Goal: Check status: Check status

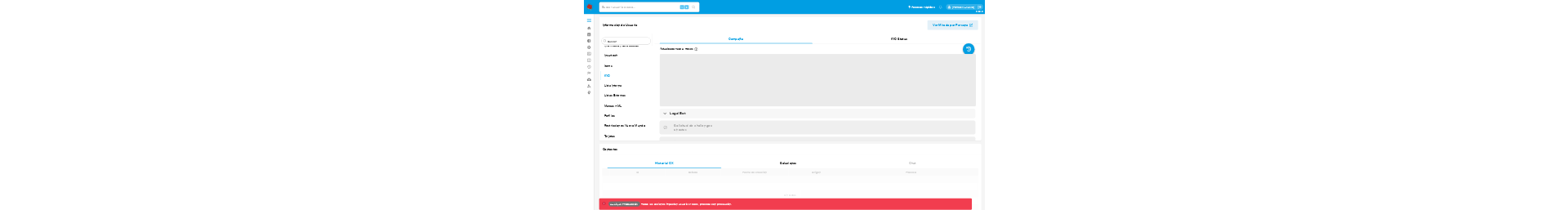
scroll to position [690, 0]
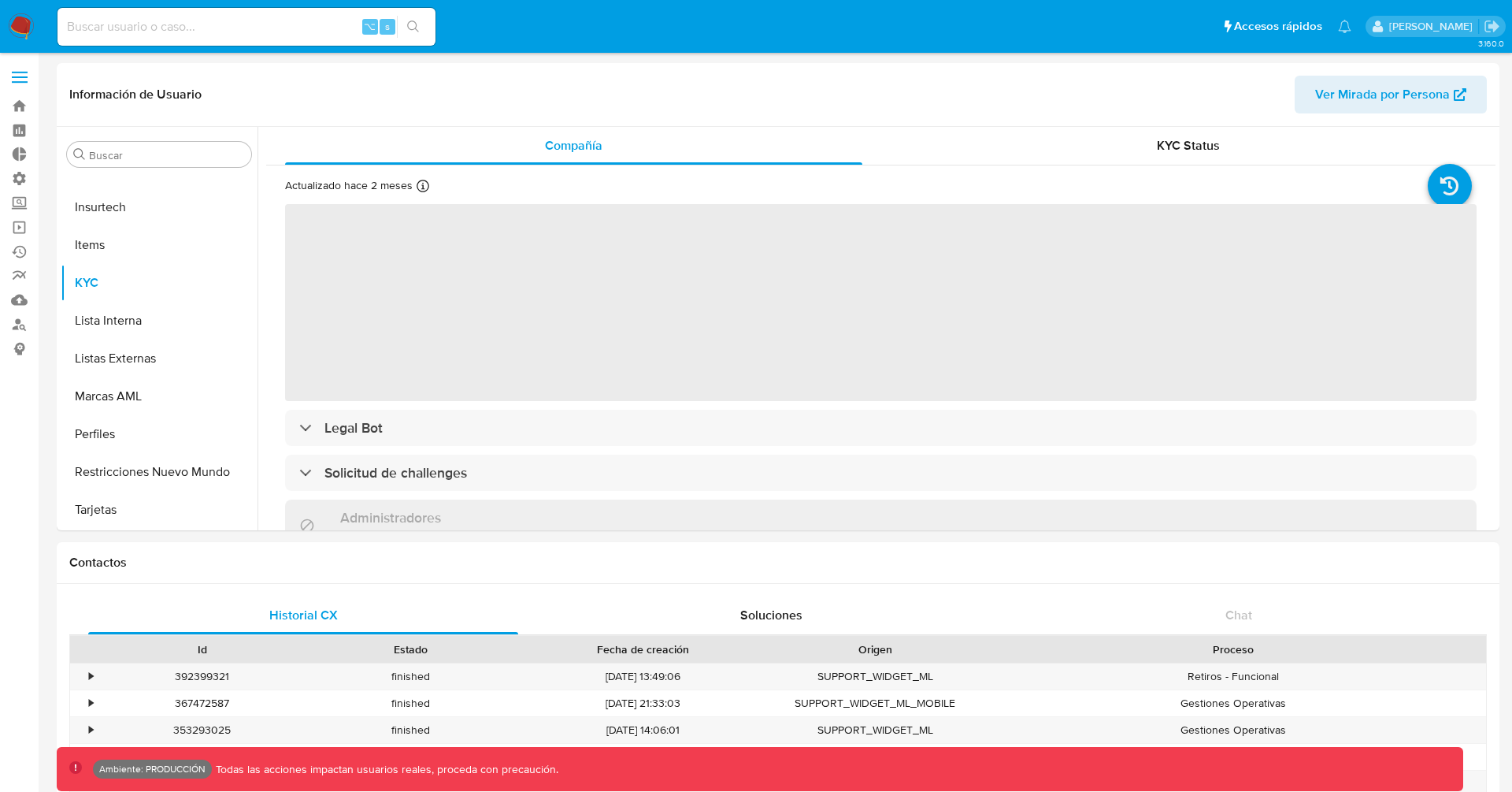
select select "10"
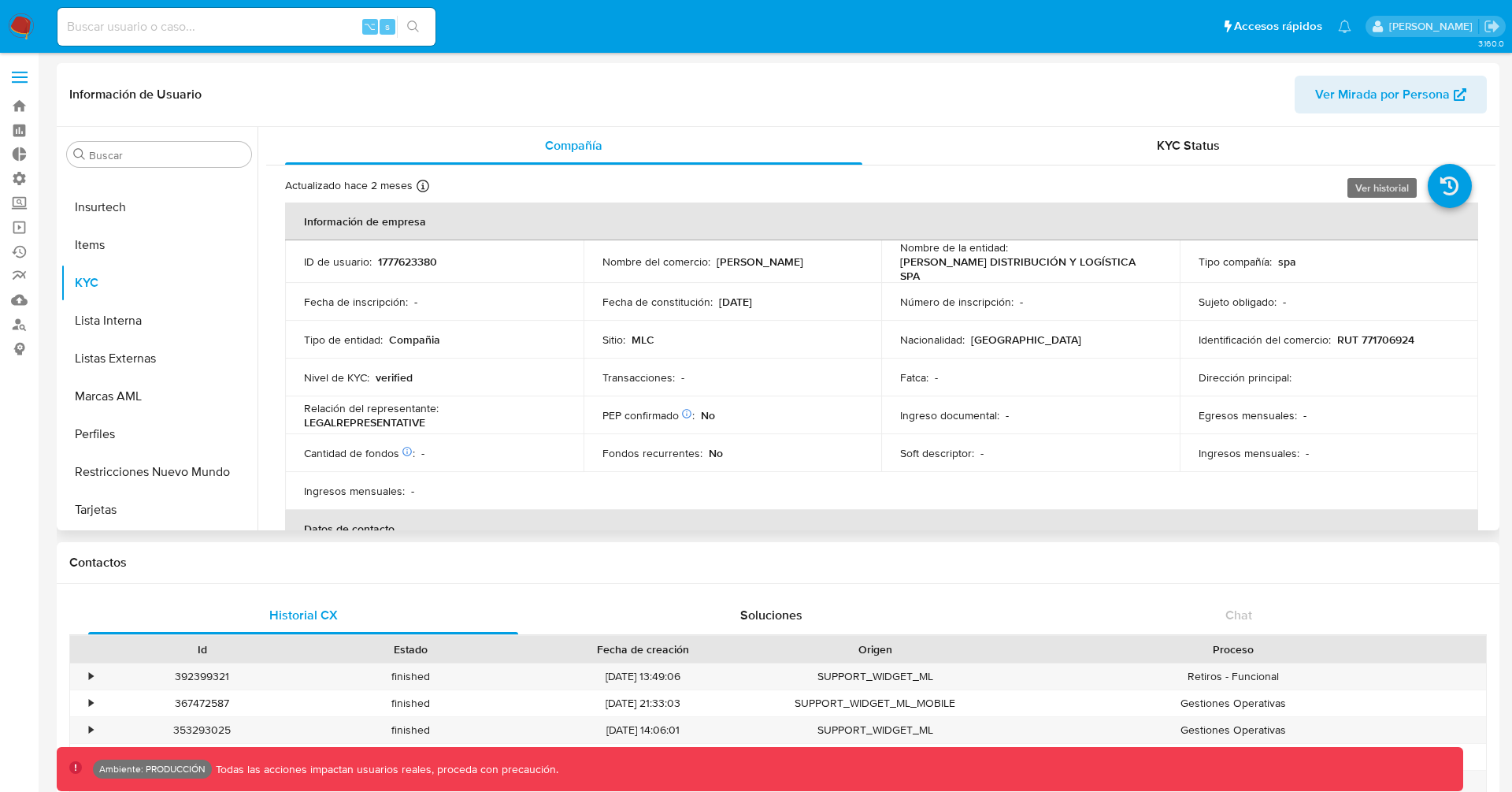
click at [1443, 180] on icon at bounding box center [1450, 186] width 44 height 44
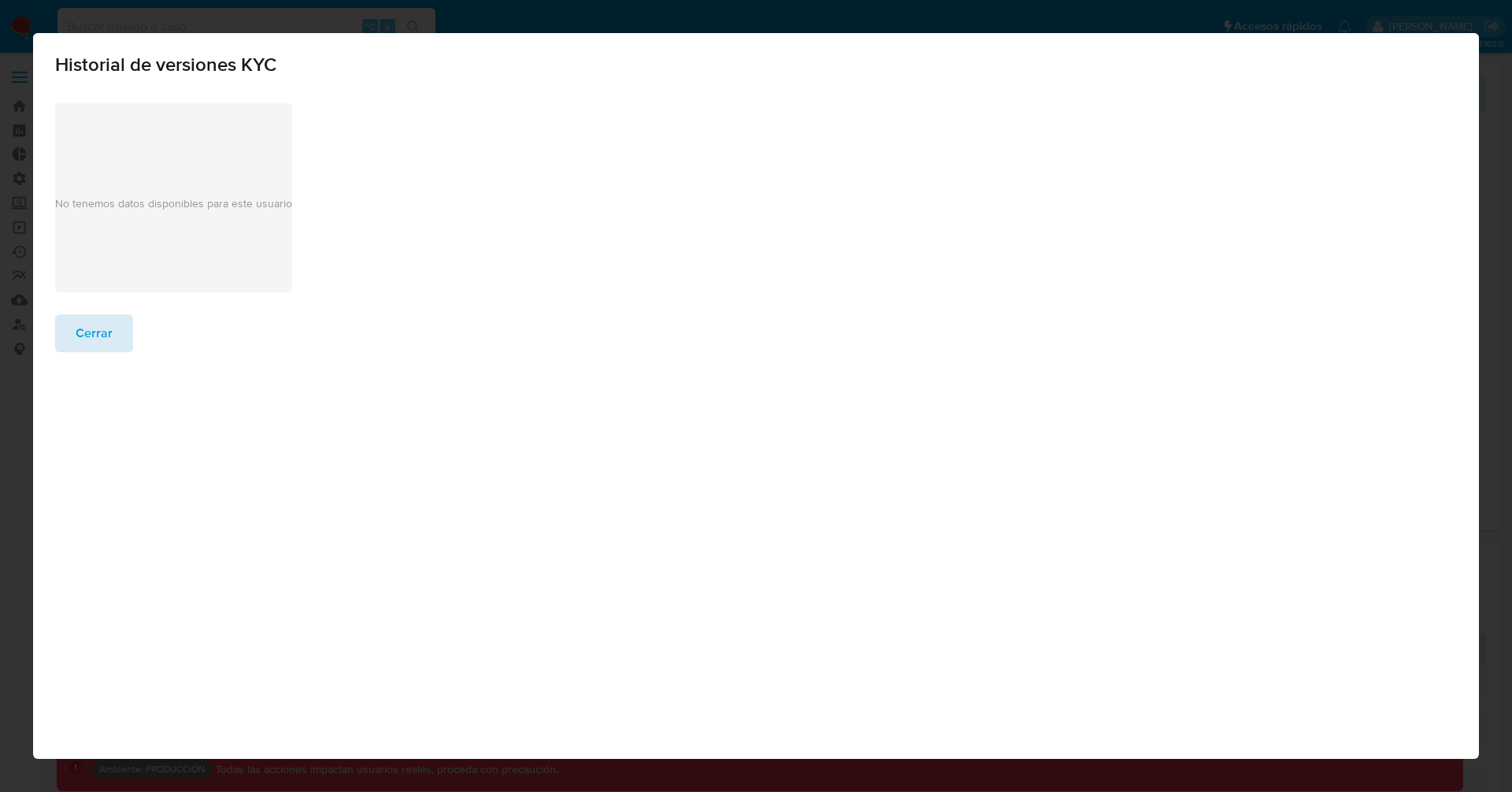
click at [122, 322] on button "Cerrar" at bounding box center [94, 333] width 78 height 38
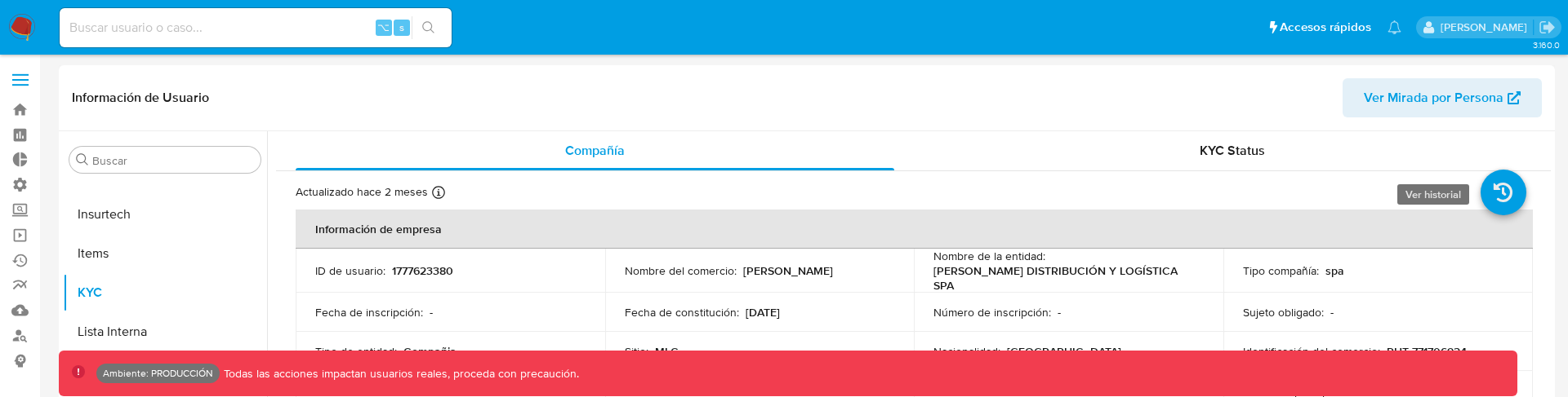
click at [1502, 198] on icon at bounding box center [1504, 192] width 45 height 45
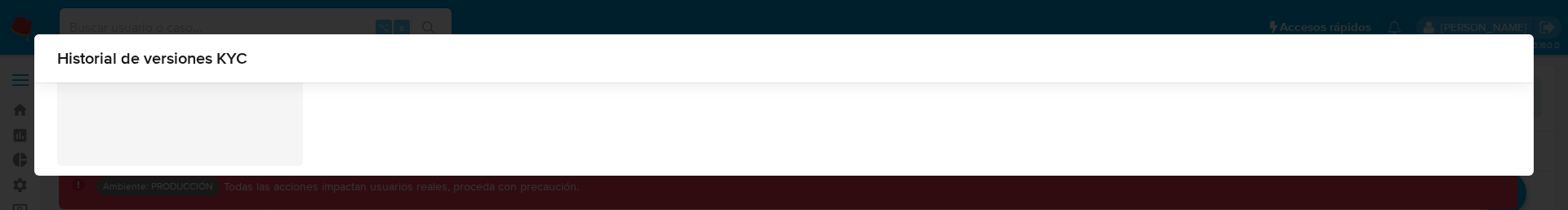
scroll to position [200, 0]
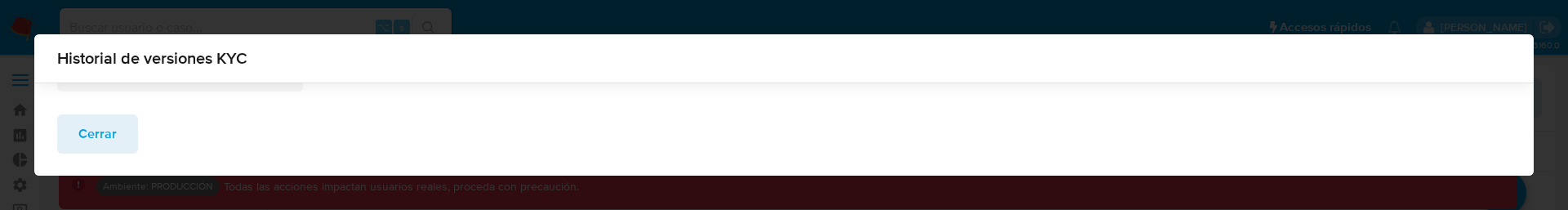
click at [112, 126] on span "Cerrar" at bounding box center [98, 133] width 38 height 36
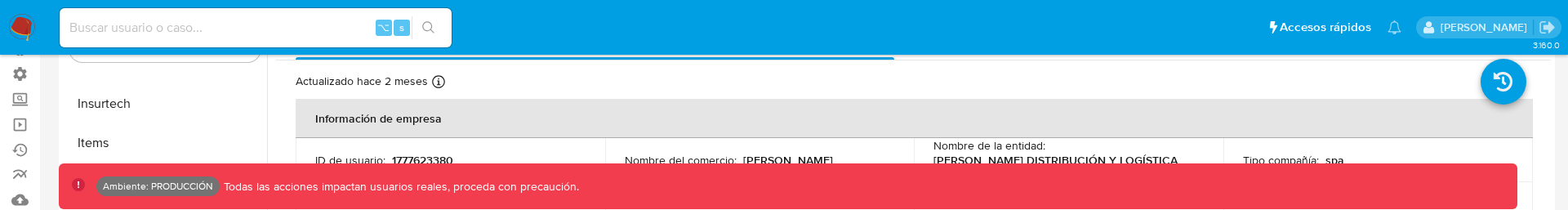
scroll to position [118, 0]
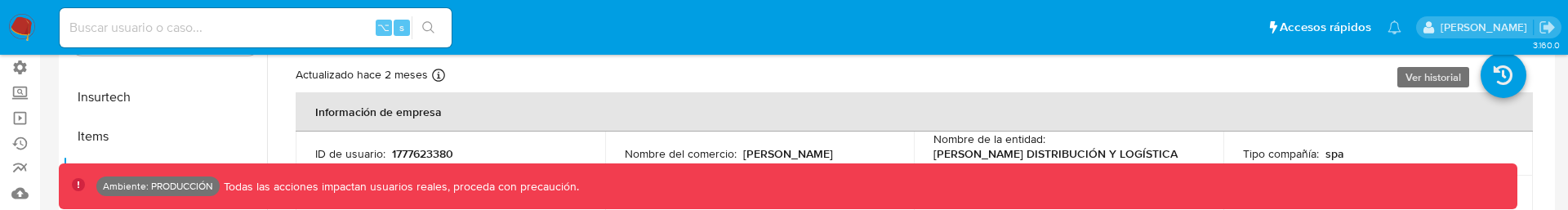
click at [1503, 78] on icon at bounding box center [1504, 75] width 45 height 45
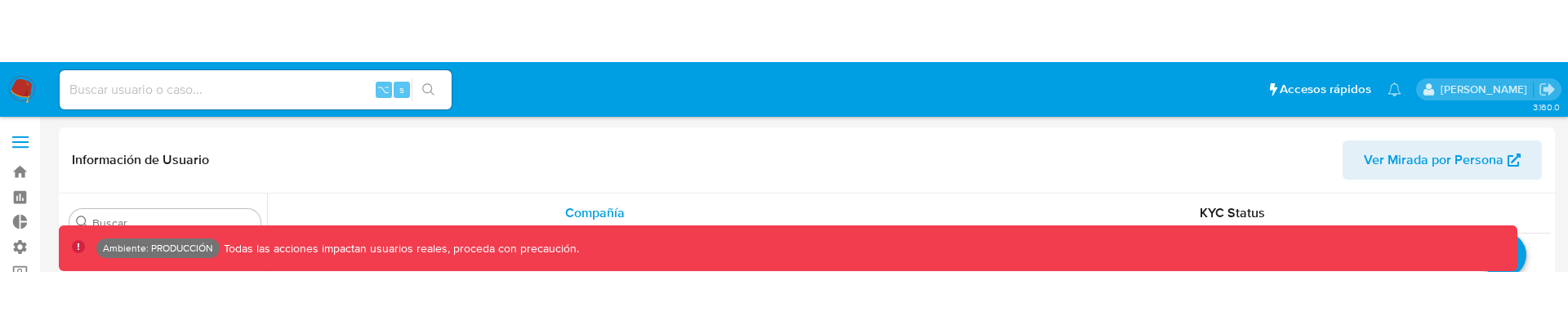
scroll to position [691, 0]
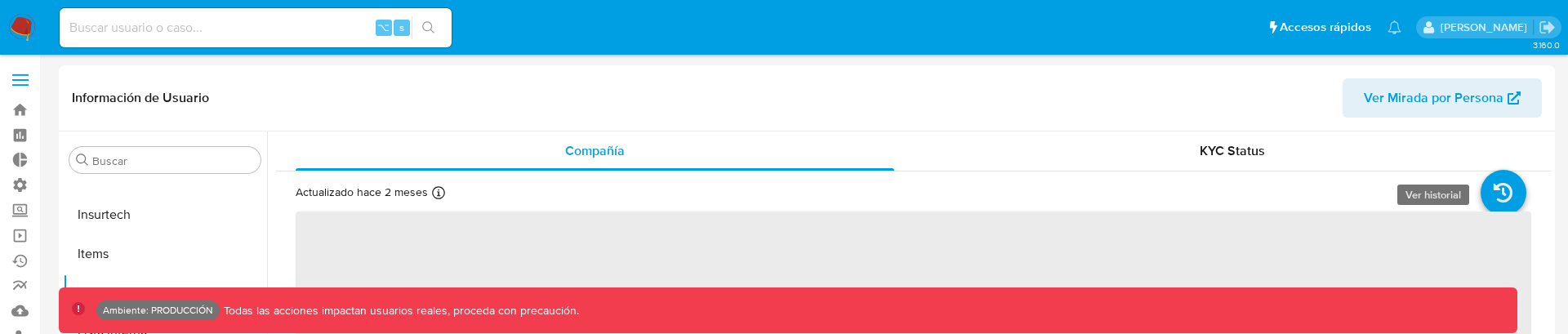
click at [1504, 197] on icon at bounding box center [1504, 193] width 45 height 45
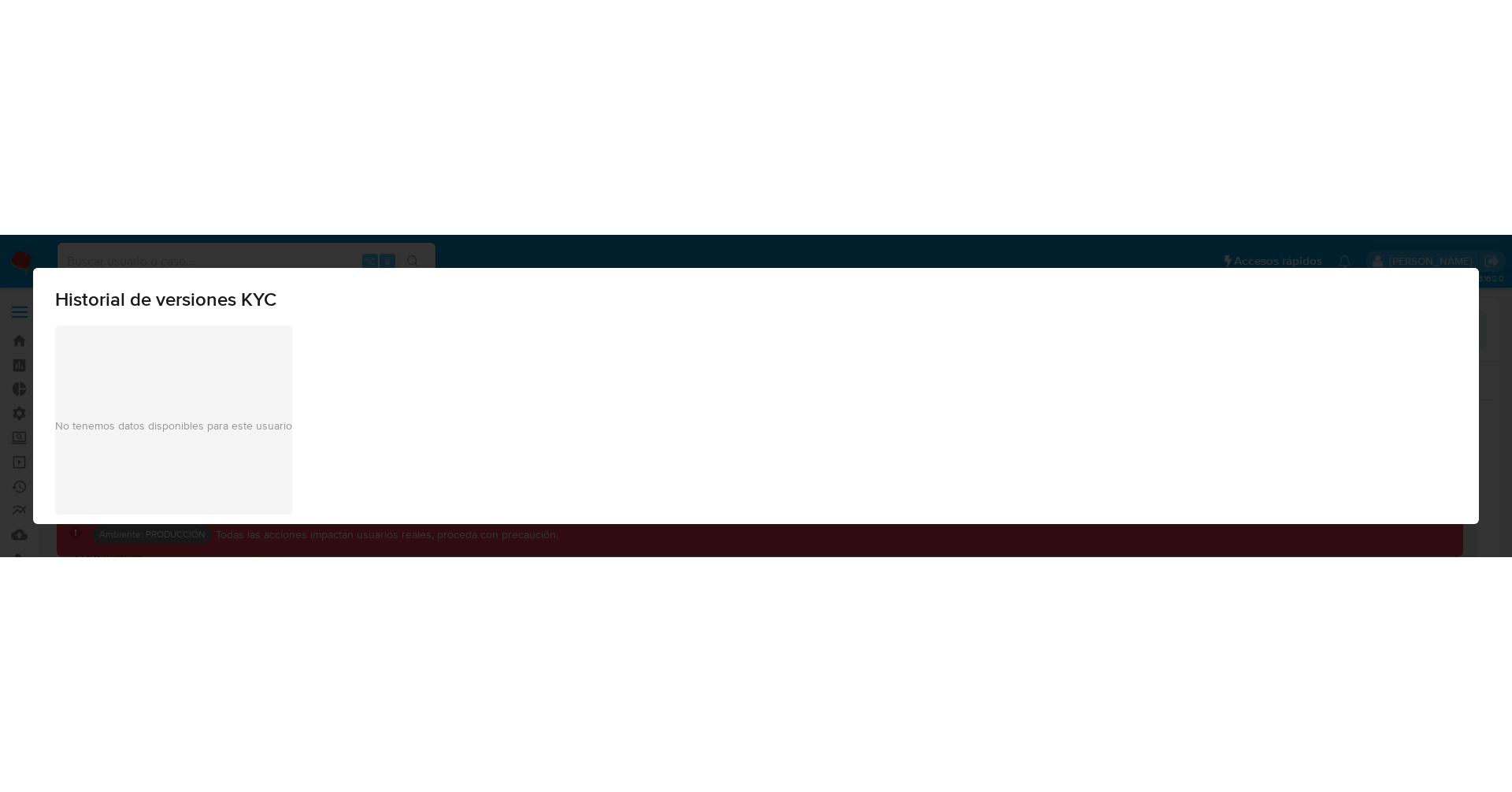
scroll to position [61, 0]
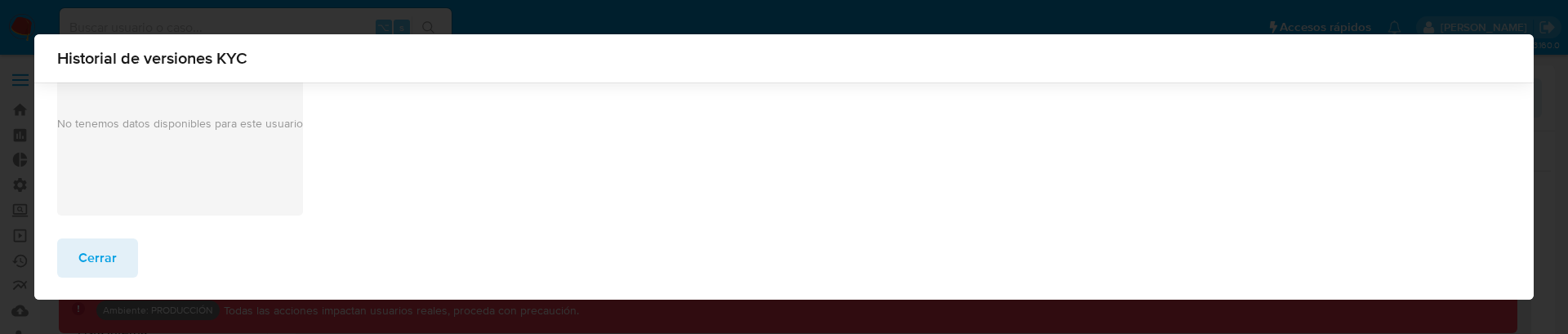
select select "10"
click at [111, 209] on span "Cerrar" at bounding box center [98, 270] width 38 height 36
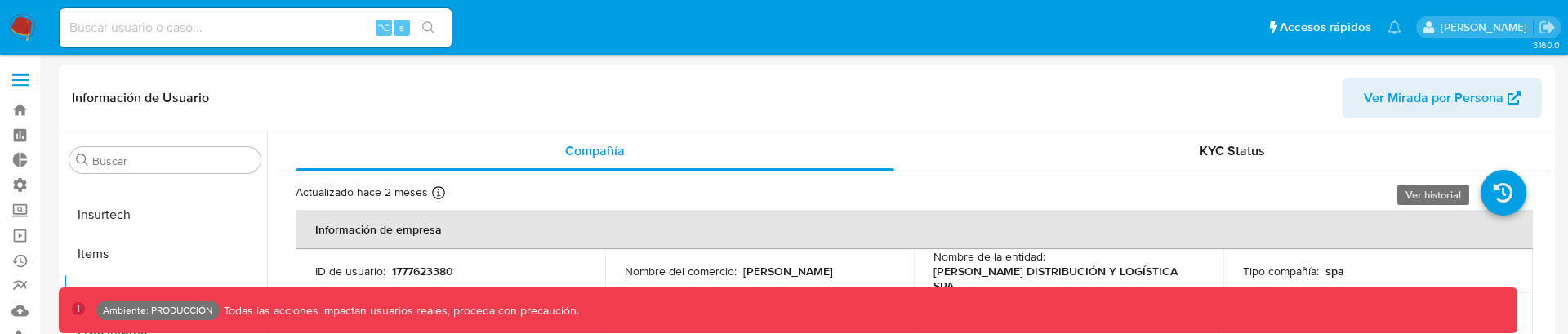
click at [1497, 187] on icon at bounding box center [1504, 193] width 45 height 45
